Goal: Check status: Check status

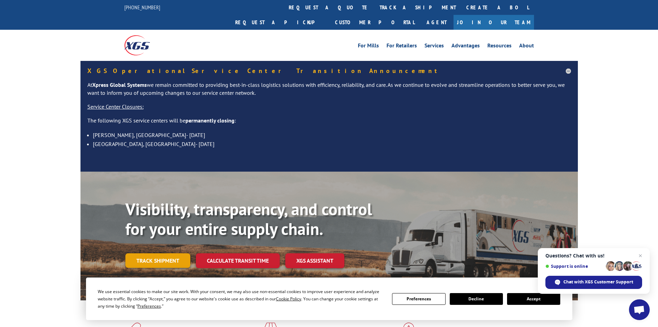
click at [152, 253] on link "Track shipment" at bounding box center [157, 260] width 65 height 15
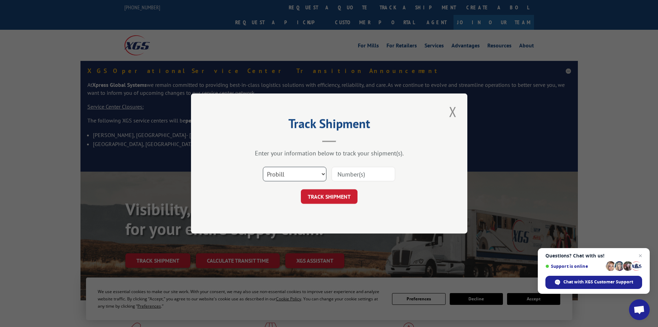
click at [287, 173] on select "Select category... Probill BOL PO" at bounding box center [295, 174] width 64 height 15
select select "bol"
click at [263, 167] on select "Select category... Probill BOL PO" at bounding box center [295, 174] width 64 height 15
click at [355, 175] on input at bounding box center [364, 174] width 64 height 15
paste input "4835998"
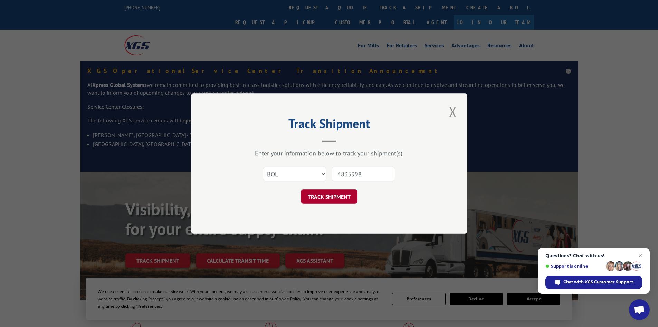
type input "4835998"
click at [326, 198] on button "TRACK SHIPMENT" at bounding box center [329, 196] width 57 height 15
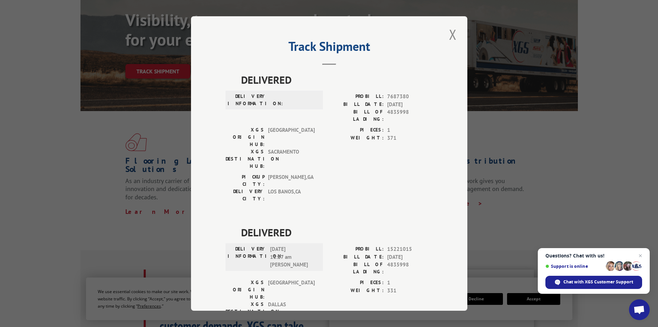
scroll to position [173, 0]
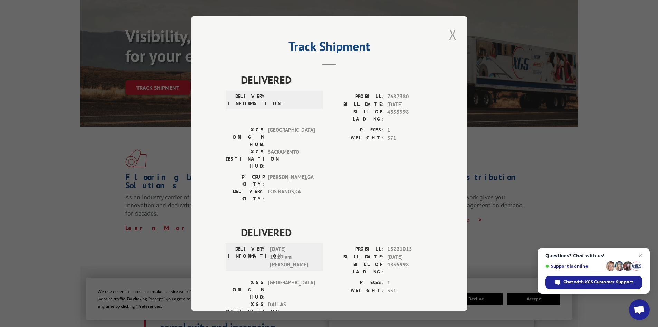
click at [450, 35] on button "Close modal" at bounding box center [453, 34] width 12 height 19
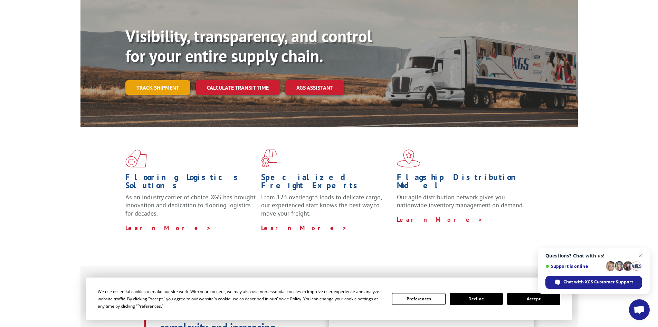
click at [150, 80] on link "Track shipment" at bounding box center [157, 87] width 65 height 15
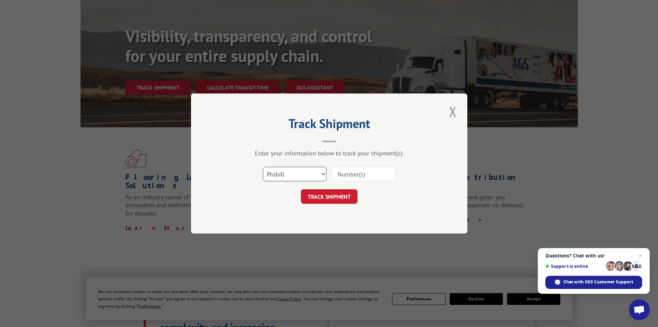
click at [290, 172] on select "Select category... Probill BOL PO" at bounding box center [295, 174] width 64 height 15
select select "bol"
click at [263, 167] on select "Select category... Probill BOL PO" at bounding box center [295, 174] width 64 height 15
click at [354, 167] on input at bounding box center [364, 174] width 64 height 15
paste input "421753"
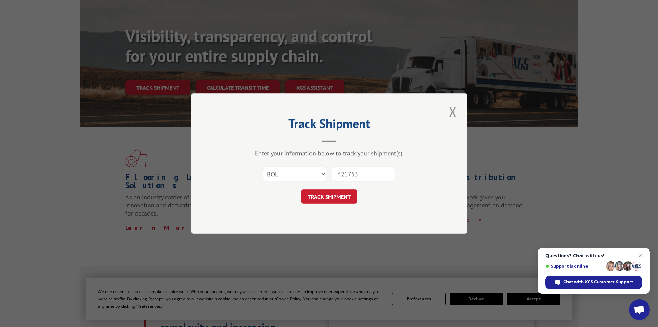
type input "421753"
click at [334, 188] on form "Select category... Probill BOL PO 421753 TRACK SHIPMENT" at bounding box center [329, 182] width 207 height 41
click at [335, 198] on button "TRACK SHIPMENT" at bounding box center [329, 196] width 57 height 15
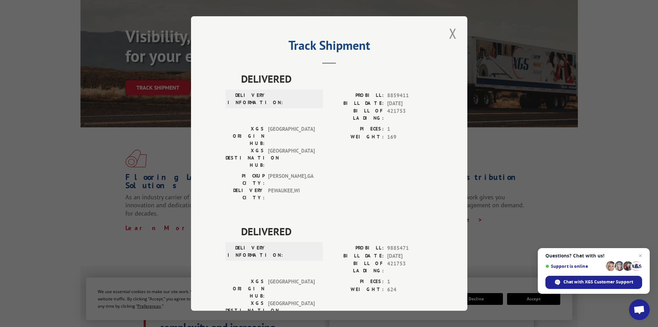
scroll to position [0, 0]
click at [451, 31] on button "Close modal" at bounding box center [453, 34] width 12 height 19
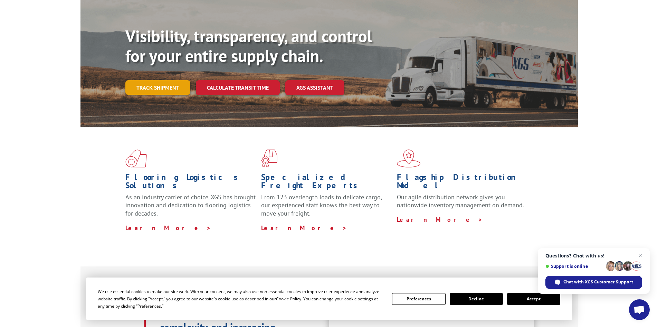
click at [171, 80] on link "Track shipment" at bounding box center [157, 87] width 65 height 15
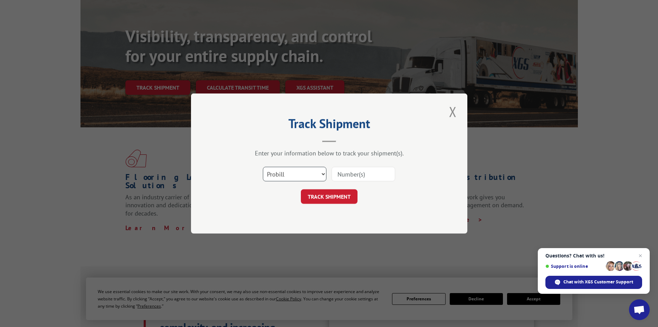
click at [296, 174] on select "Select category... Probill BOL PO" at bounding box center [295, 174] width 64 height 15
select select "bol"
click at [263, 167] on select "Select category... Probill BOL PO" at bounding box center [295, 174] width 64 height 15
click at [344, 173] on input at bounding box center [364, 174] width 64 height 15
paste input "421753"
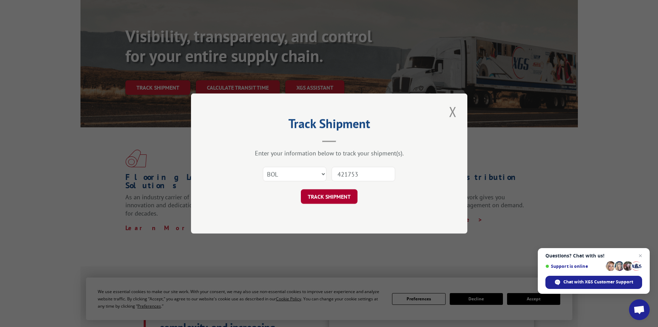
type input "421753"
drag, startPoint x: 319, startPoint y: 196, endPoint x: 345, endPoint y: 187, distance: 26.9
click at [319, 196] on button "TRACK SHIPMENT" at bounding box center [329, 196] width 57 height 15
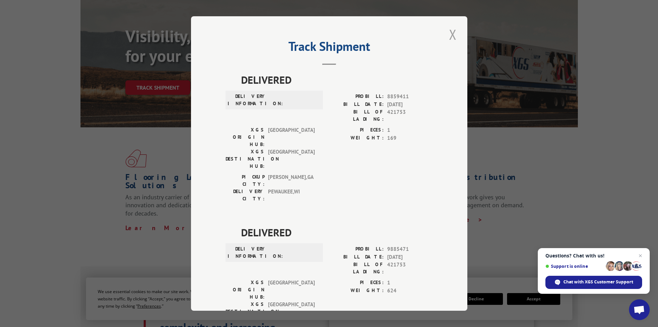
click at [448, 35] on button "Close modal" at bounding box center [453, 34] width 12 height 19
